Goal: Find specific page/section: Find specific page/section

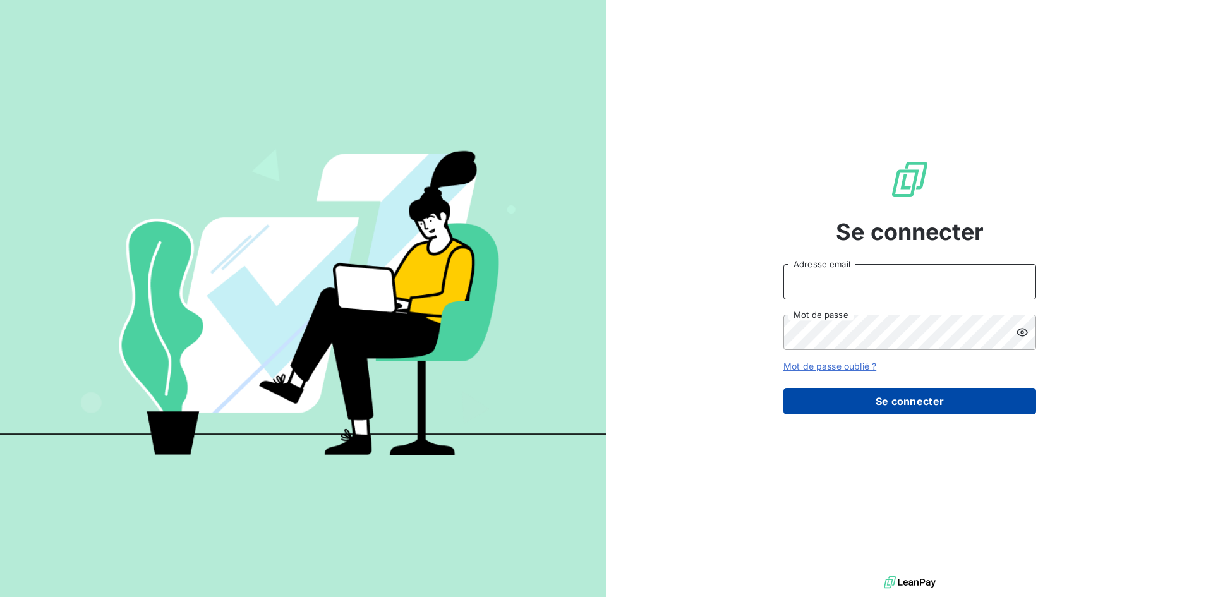
type input "[EMAIL_ADDRESS][PERSON_NAME][DOMAIN_NAME]"
click at [920, 402] on button "Se connecter" at bounding box center [909, 401] width 253 height 27
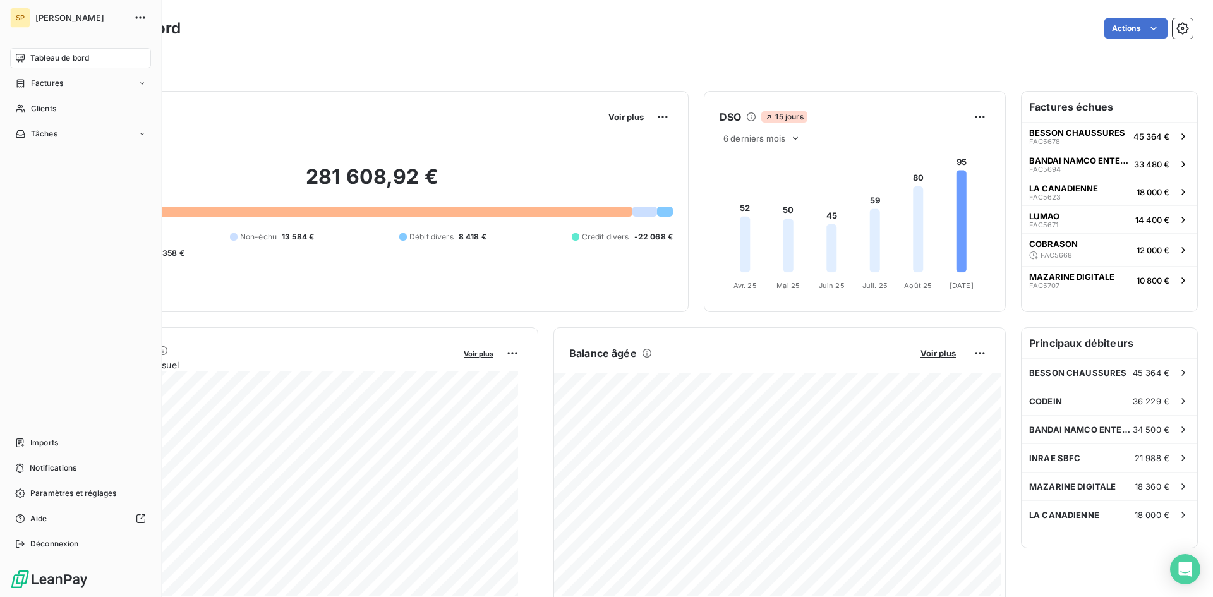
click at [107, 67] on div "Tableau de bord" at bounding box center [80, 58] width 141 height 20
click at [80, 83] on div "Factures" at bounding box center [80, 83] width 141 height 20
click at [49, 107] on span "Factures" at bounding box center [46, 108] width 32 height 11
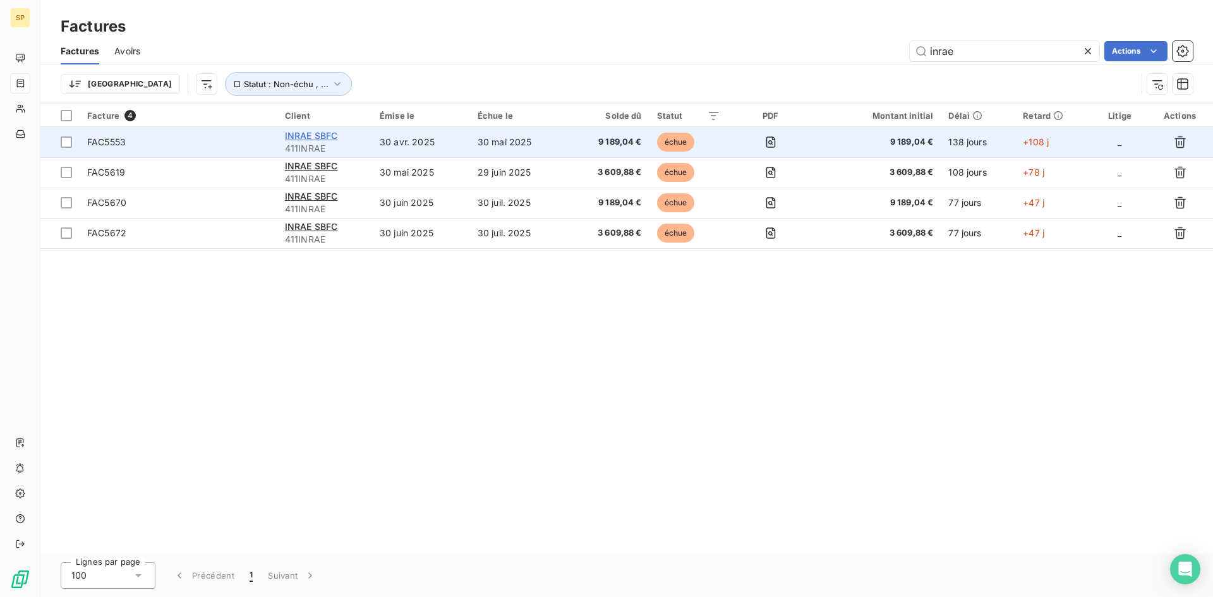
type input "inrae"
click at [328, 139] on span "INRAE SBFC" at bounding box center [311, 135] width 53 height 11
